Goal: Information Seeking & Learning: Learn about a topic

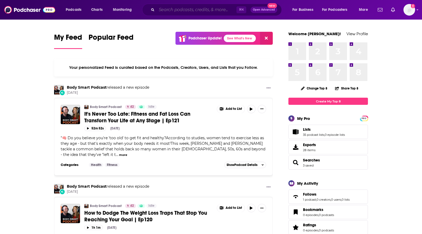
click at [170, 10] on input "Search podcasts, credits, & more..." at bounding box center [197, 10] width 80 height 8
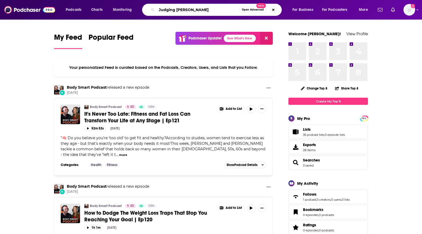
type input "Judging [PERSON_NAME]"
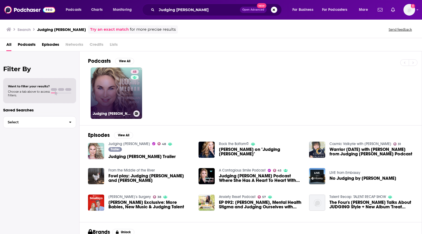
click at [113, 92] on link "48 Judging [PERSON_NAME]" at bounding box center [116, 93] width 51 height 51
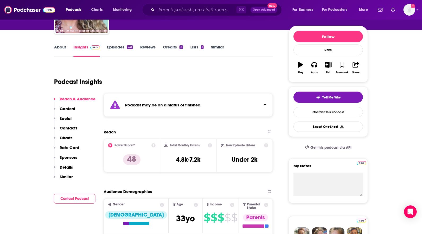
scroll to position [64, 0]
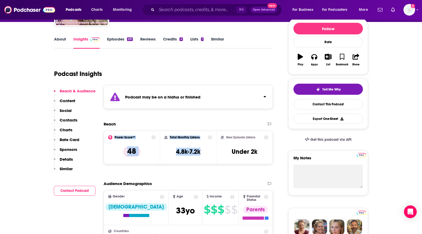
drag, startPoint x: 207, startPoint y: 164, endPoint x: 118, endPoint y: 124, distance: 98.0
click at [118, 124] on div "Reach Power Score™ 48 Total Monthly Listens 4.8k-7.2k New Episode Listens Under…" at bounding box center [188, 145] width 169 height 47
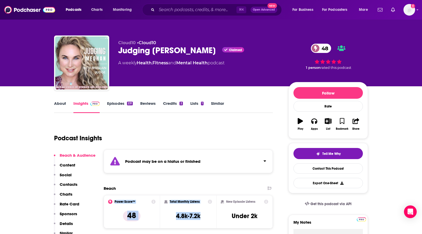
scroll to position [1, 0]
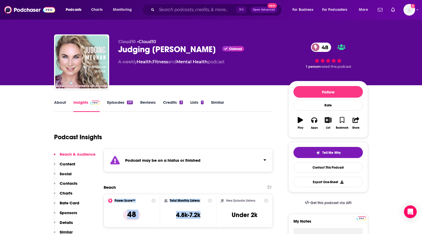
click at [265, 159] on icon "Click to expand status details" at bounding box center [264, 160] width 3 height 4
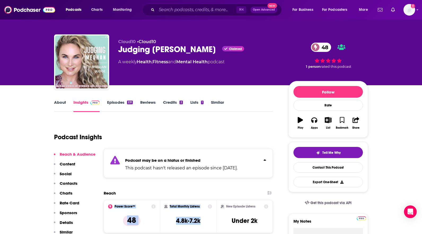
copy div "Power Score™ 48 Total Monthly Listens 4.8k-7.2k"
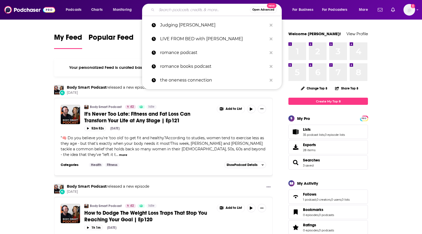
click at [161, 11] on input "Search podcasts, credits, & more..." at bounding box center [203, 10] width 93 height 8
click at [167, 23] on p "Judging [PERSON_NAME]" at bounding box center [213, 25] width 107 height 14
type input "Judging [PERSON_NAME]"
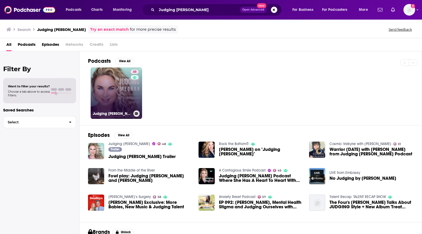
click at [117, 93] on link "48 Judging [PERSON_NAME]" at bounding box center [116, 93] width 51 height 51
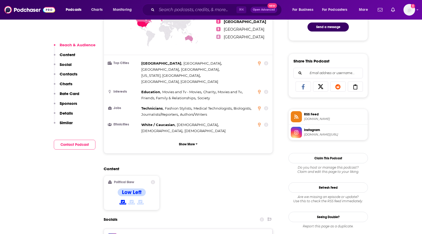
scroll to position [300, 0]
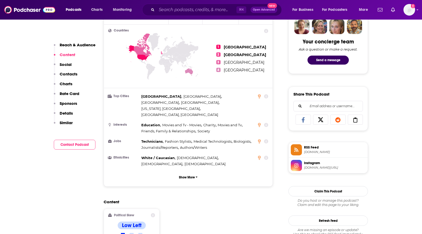
click at [68, 55] on p "Content" at bounding box center [68, 54] width 16 height 5
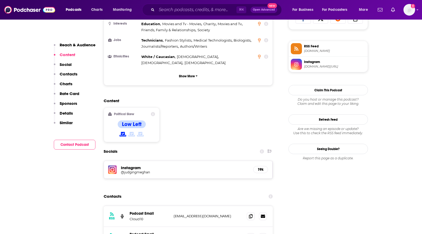
scroll to position [370, 0]
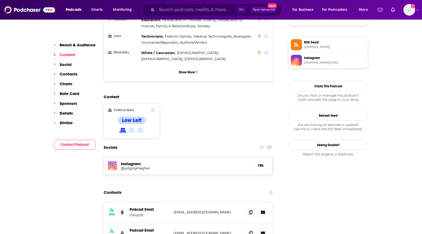
click at [68, 113] on p "Details" at bounding box center [66, 113] width 13 height 5
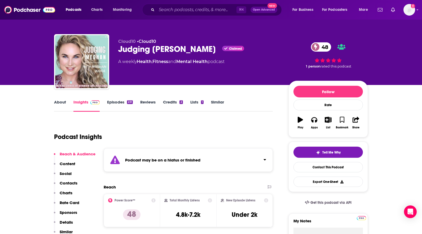
scroll to position [0, 0]
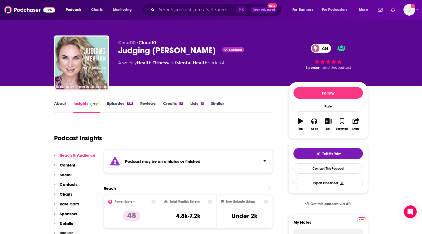
click at [62, 103] on link "About" at bounding box center [60, 107] width 12 height 12
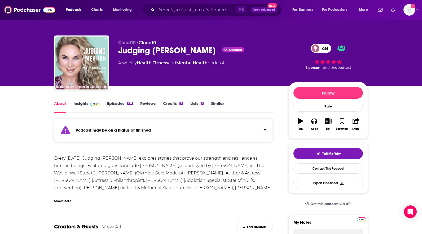
click at [60, 202] on div "Show More" at bounding box center [62, 200] width 17 height 5
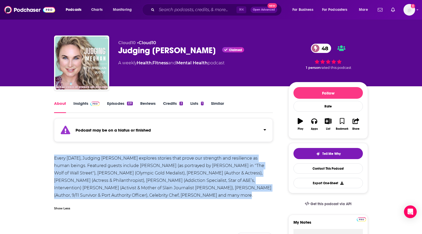
drag, startPoint x: 195, startPoint y: 195, endPoint x: 57, endPoint y: 151, distance: 144.9
copy div "Every [DATE], Judging [PERSON_NAME] explores stories that prove our strength an…"
